Goal: Find specific page/section: Find specific page/section

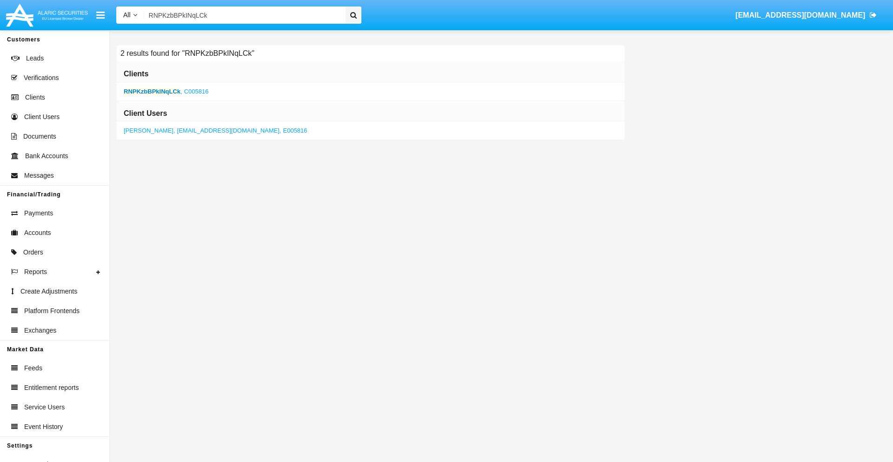
type input "RNPKzbBPkINqLCk"
click at [152, 91] on b "RNPKzbBPkINqLCk" at bounding box center [152, 91] width 57 height 7
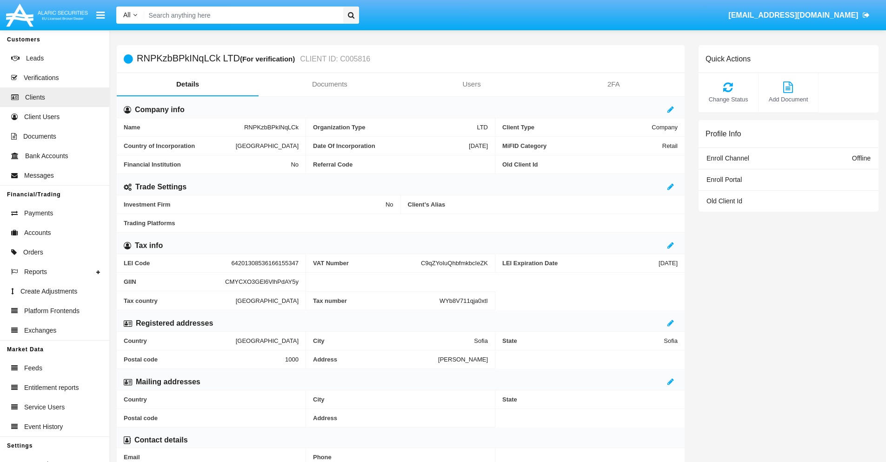
click at [329, 84] on link "Documents" at bounding box center [330, 84] width 142 height 22
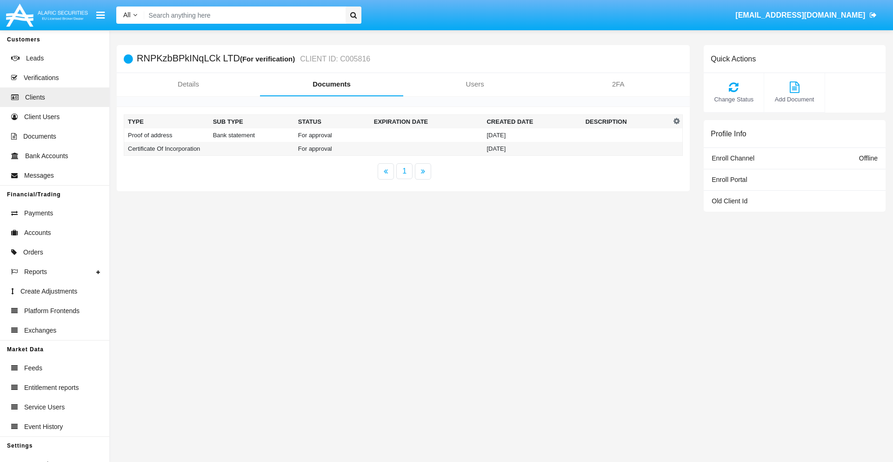
click at [167, 135] on td "Proof of address" at bounding box center [166, 134] width 85 height 13
